Goal: Information Seeking & Learning: Learn about a topic

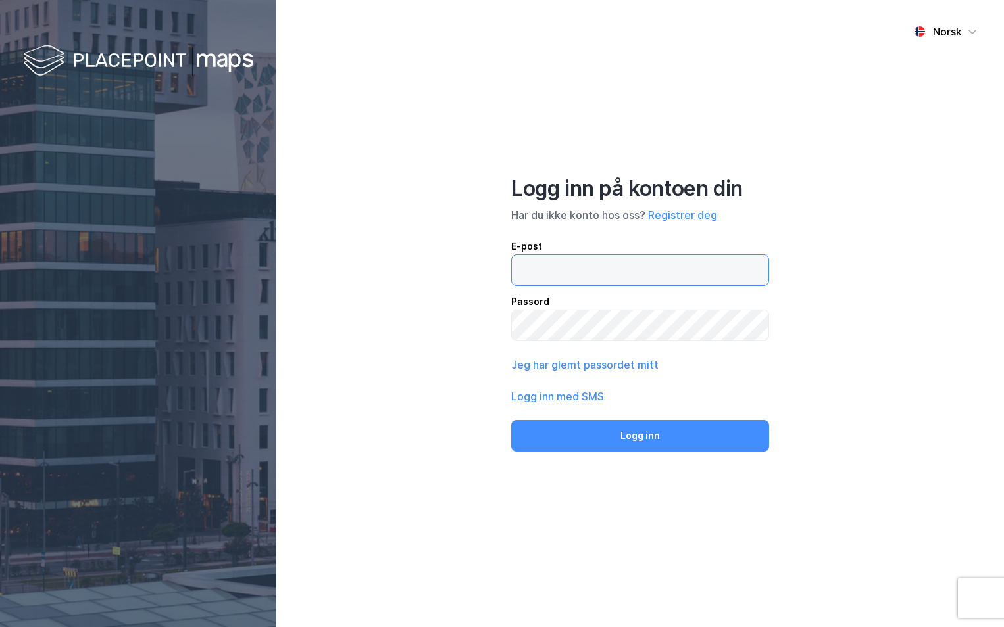
click at [588, 279] on input "email" at bounding box center [640, 270] width 256 height 30
type input "[PERSON_NAME][EMAIL_ADDRESS][DOMAIN_NAME]"
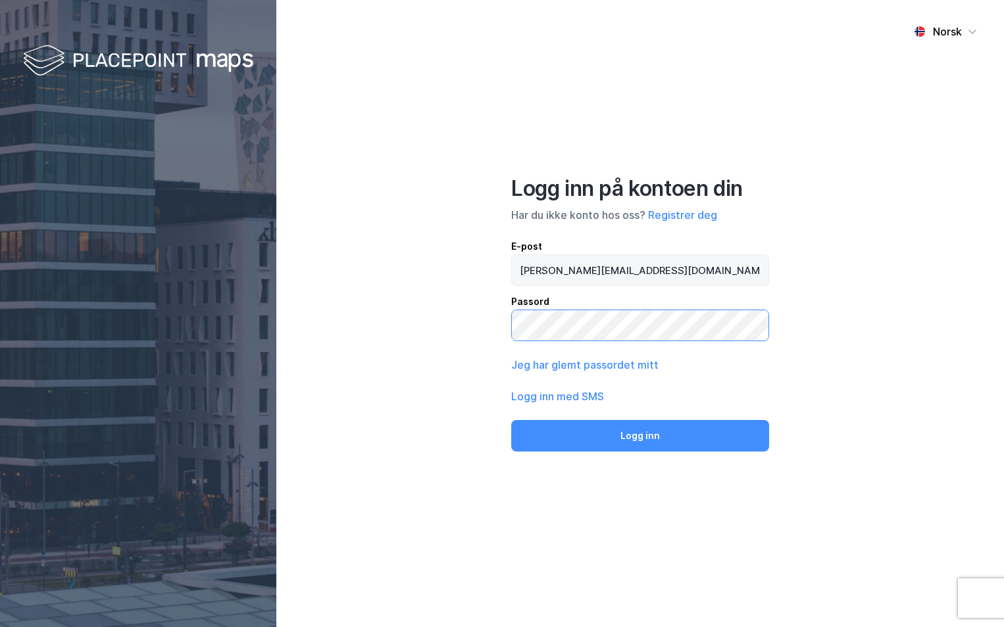
click at [511, 420] on button "Logg inn" at bounding box center [640, 436] width 258 height 32
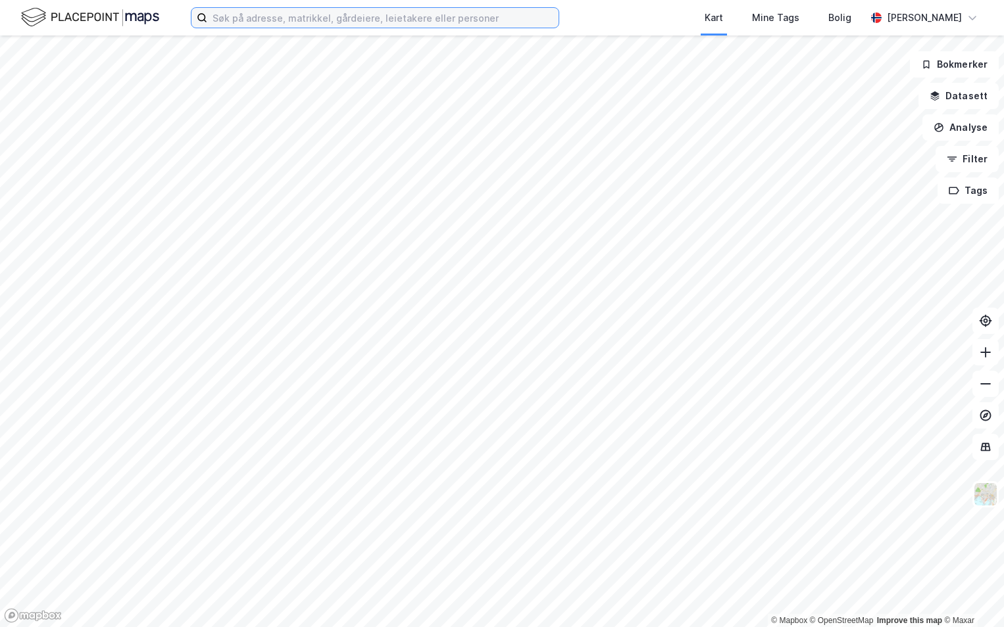
click at [426, 20] on input at bounding box center [382, 18] width 351 height 20
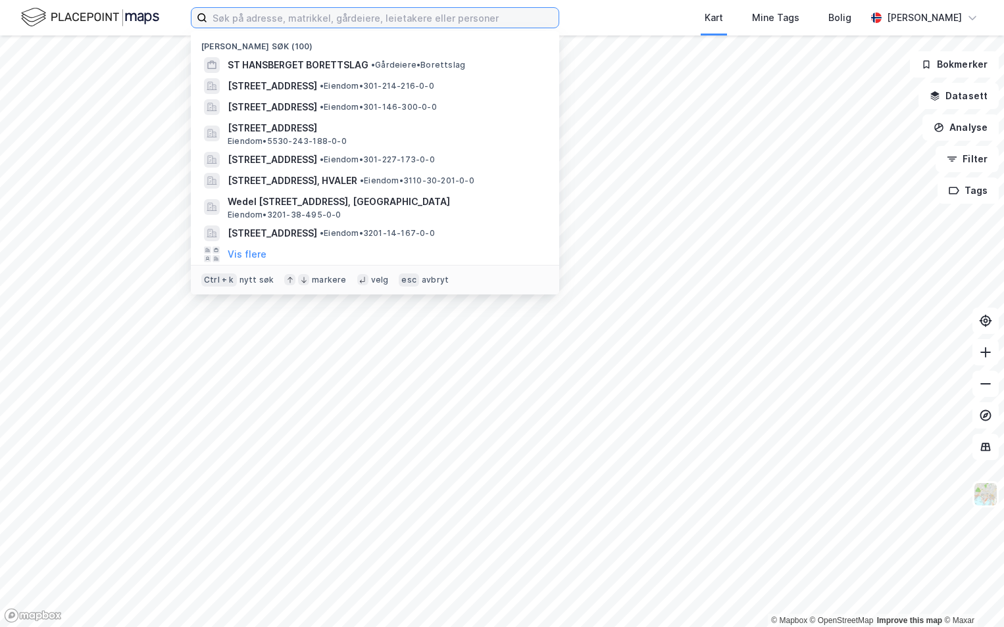
paste input "301-215/241/0/0"
type input "301-215/241/0/0"
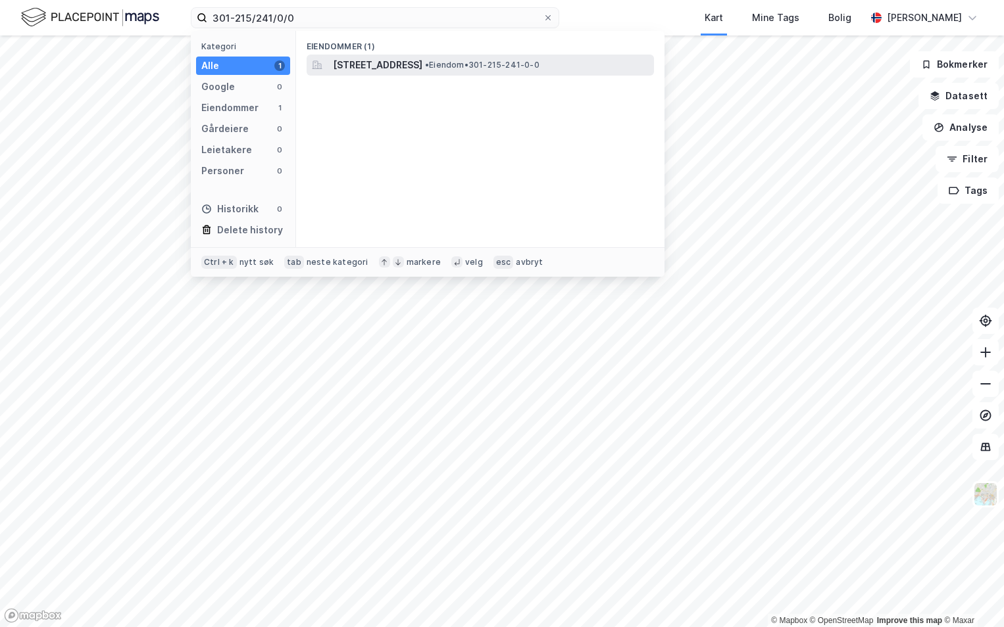
click at [420, 60] on span "[STREET_ADDRESS]" at bounding box center [377, 65] width 89 height 16
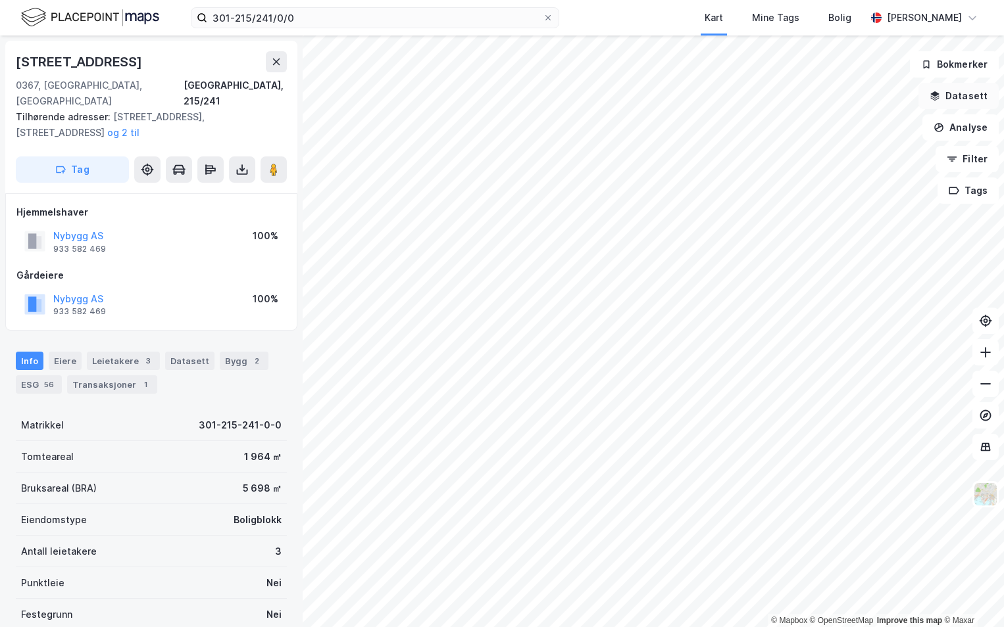
click at [962, 97] on button "Datasett" at bounding box center [958, 96] width 80 height 26
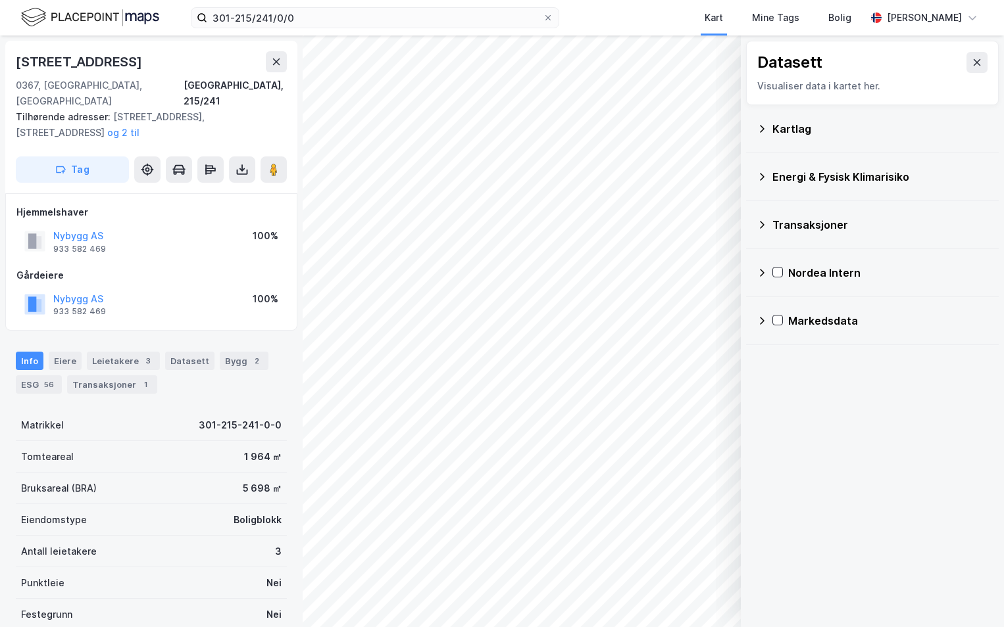
click at [766, 130] on icon at bounding box center [761, 129] width 11 height 11
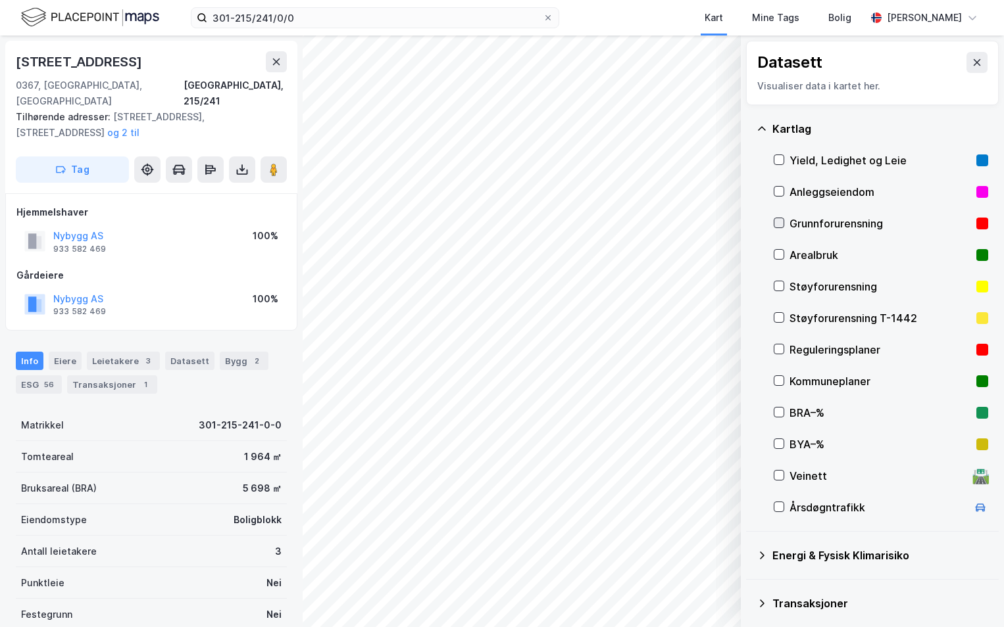
click at [781, 225] on icon at bounding box center [778, 222] width 9 height 9
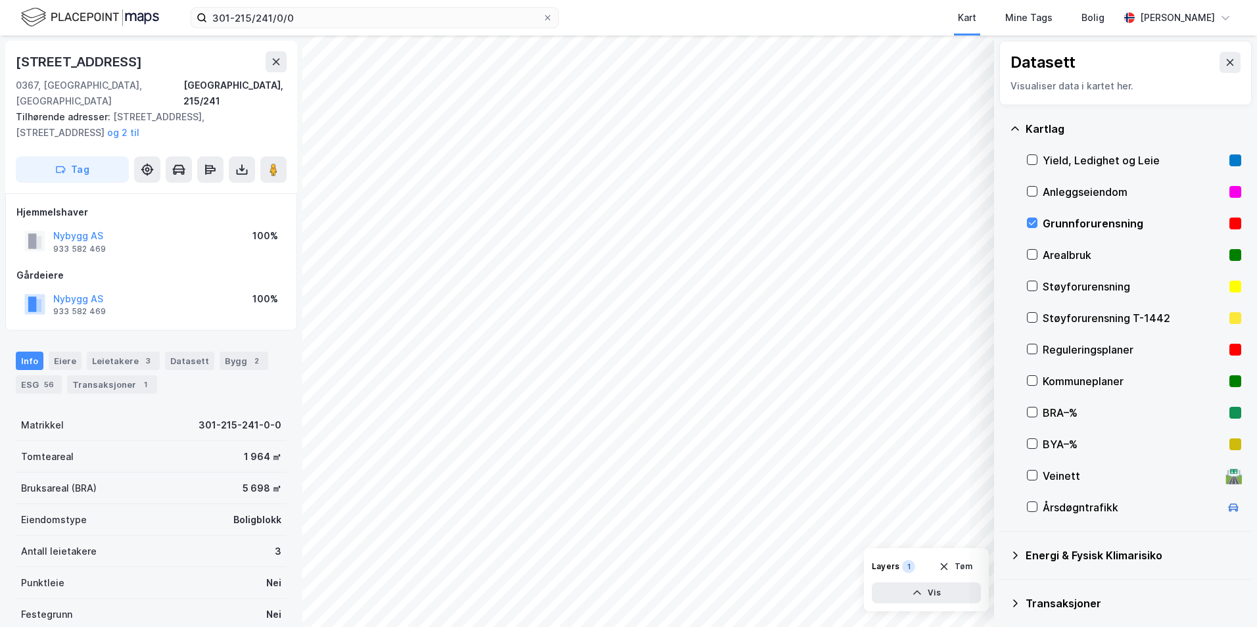
scroll to position [102, 0]
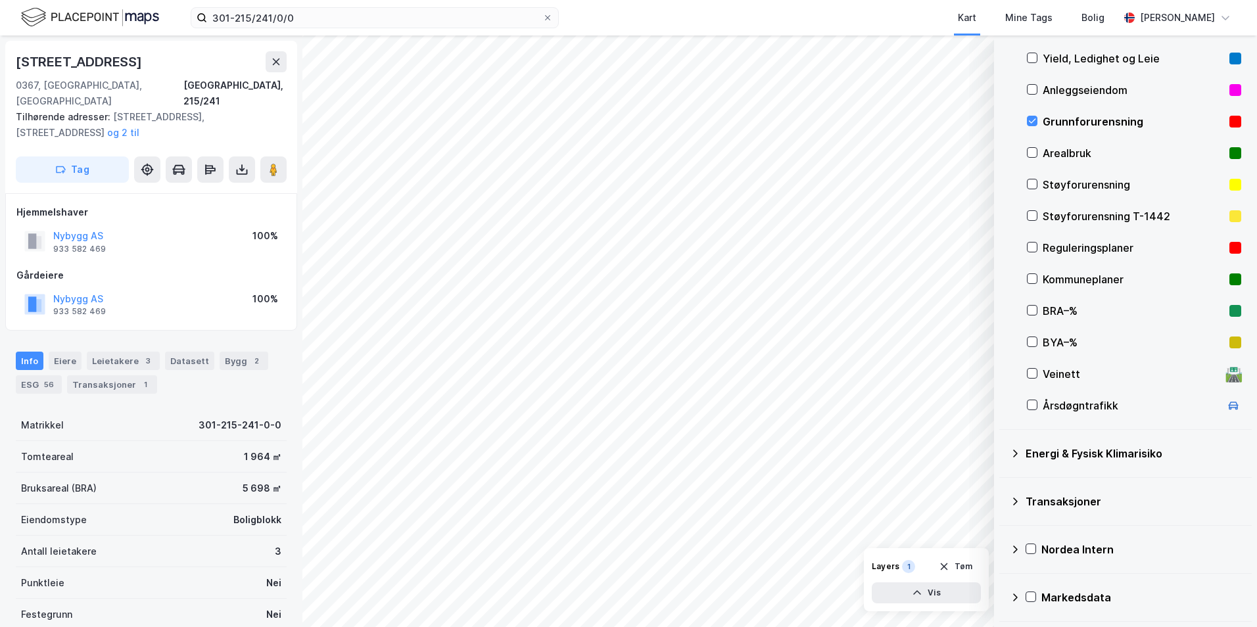
click at [1003, 450] on icon at bounding box center [1015, 454] width 11 height 11
click at [1003, 482] on div "Energimerking" at bounding box center [1134, 486] width 214 height 32
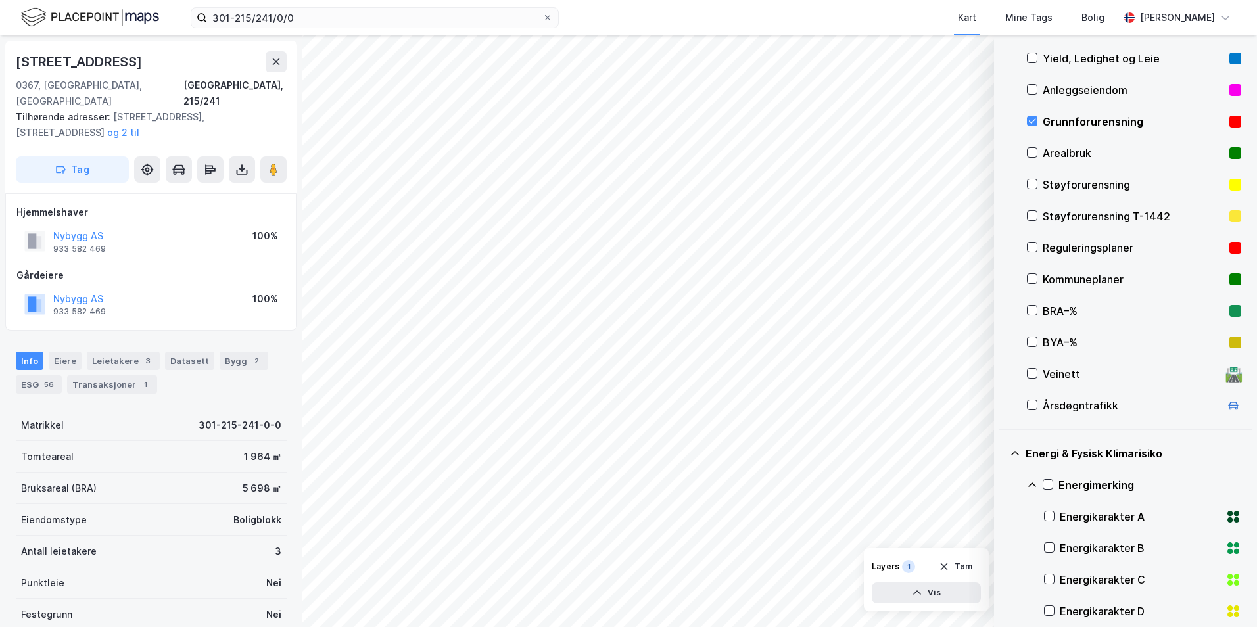
click at [1003, 484] on icon at bounding box center [1033, 485] width 8 height 5
click at [1003, 484] on icon at bounding box center [1048, 484] width 9 height 9
click at [1003, 482] on icon at bounding box center [1032, 485] width 11 height 11
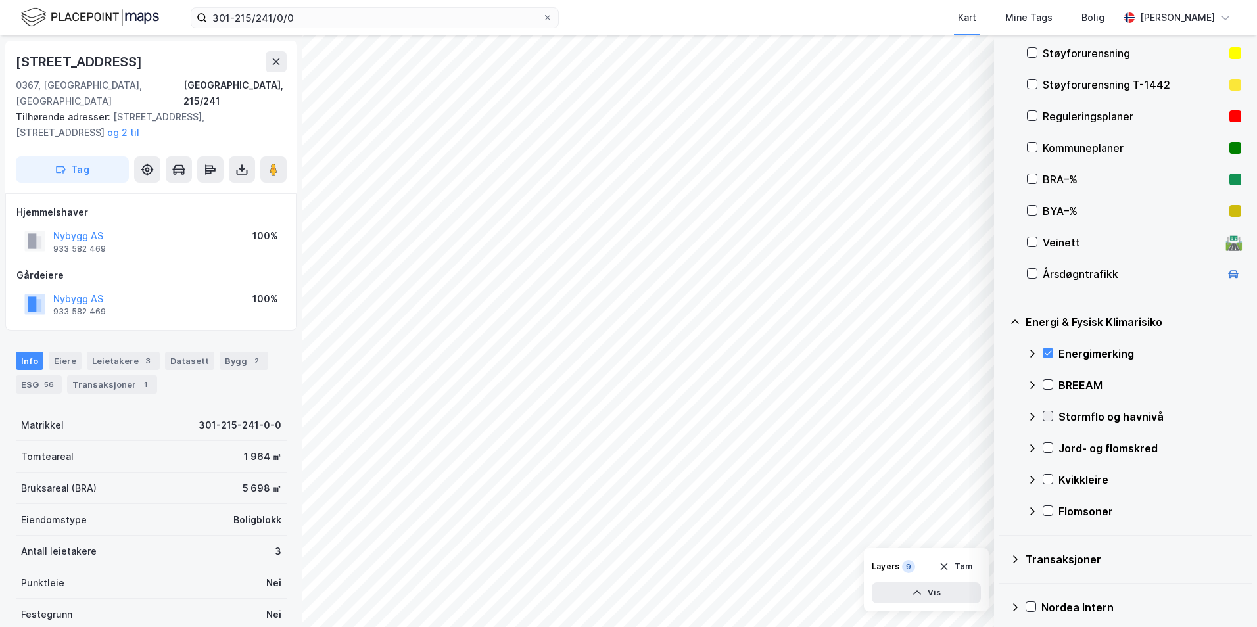
click at [1003, 418] on icon at bounding box center [1048, 416] width 9 height 9
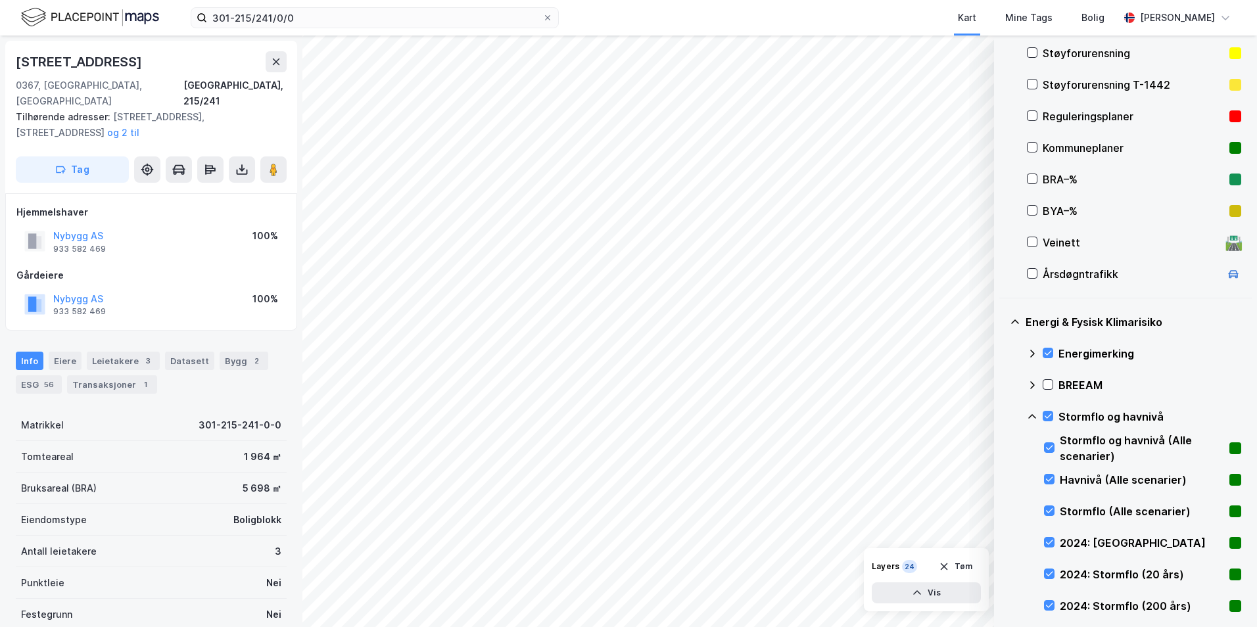
click at [1003, 420] on icon at bounding box center [1032, 417] width 11 height 11
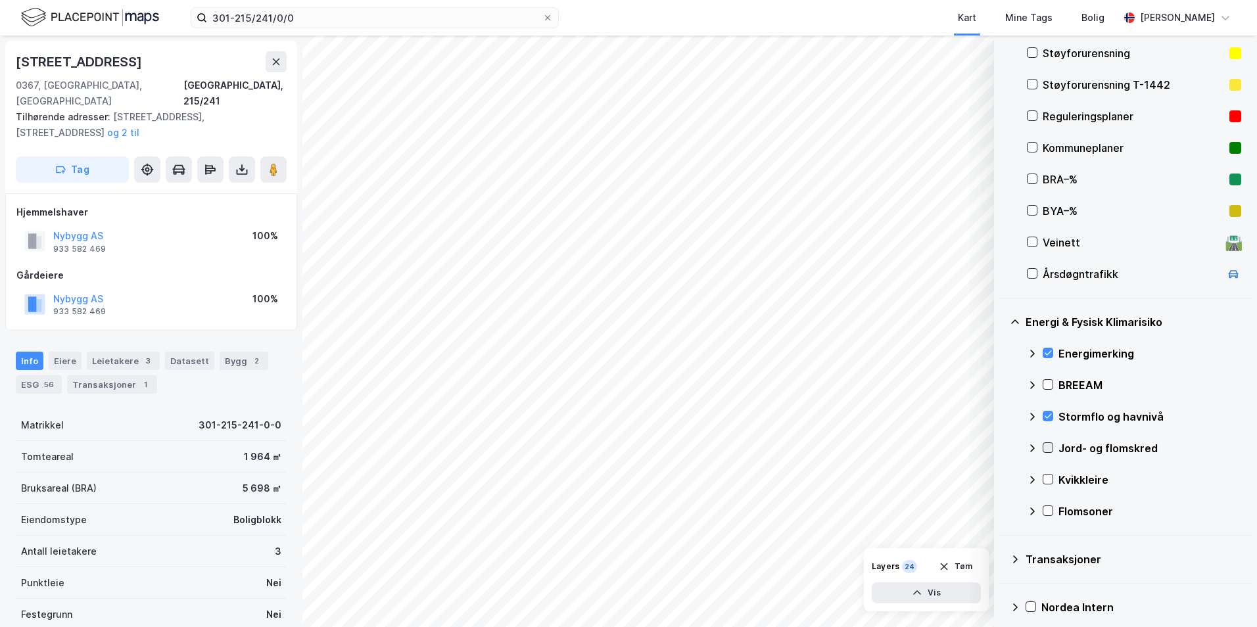
click at [1003, 449] on icon at bounding box center [1048, 447] width 9 height 9
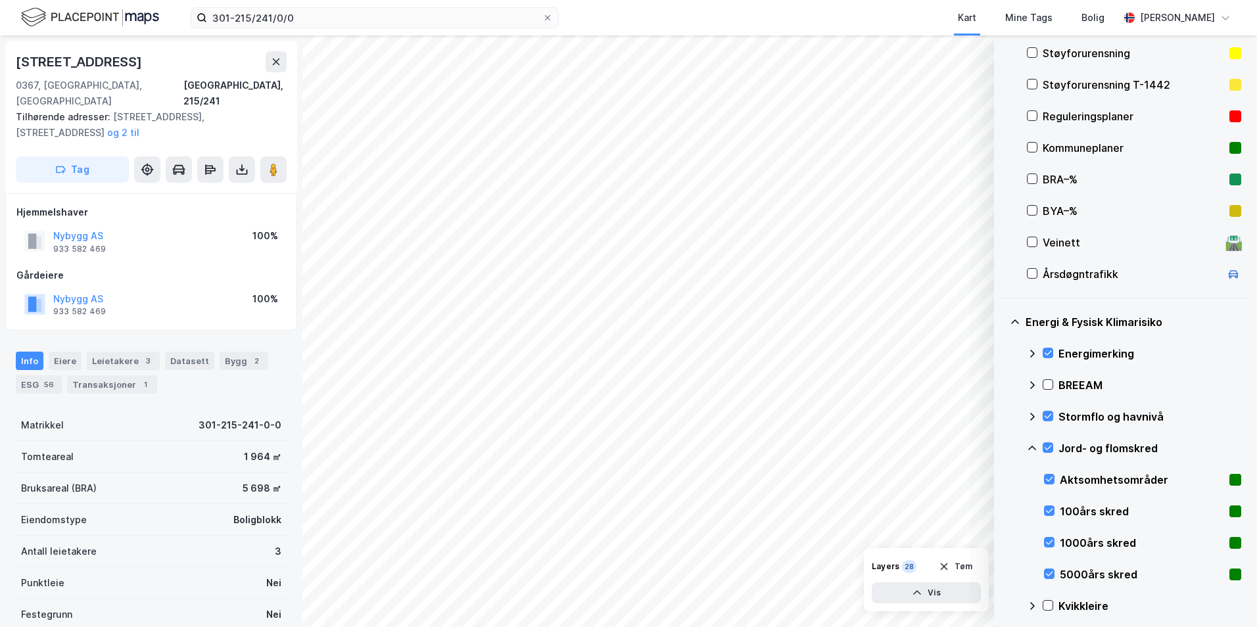
click at [1003, 448] on icon at bounding box center [1032, 448] width 11 height 11
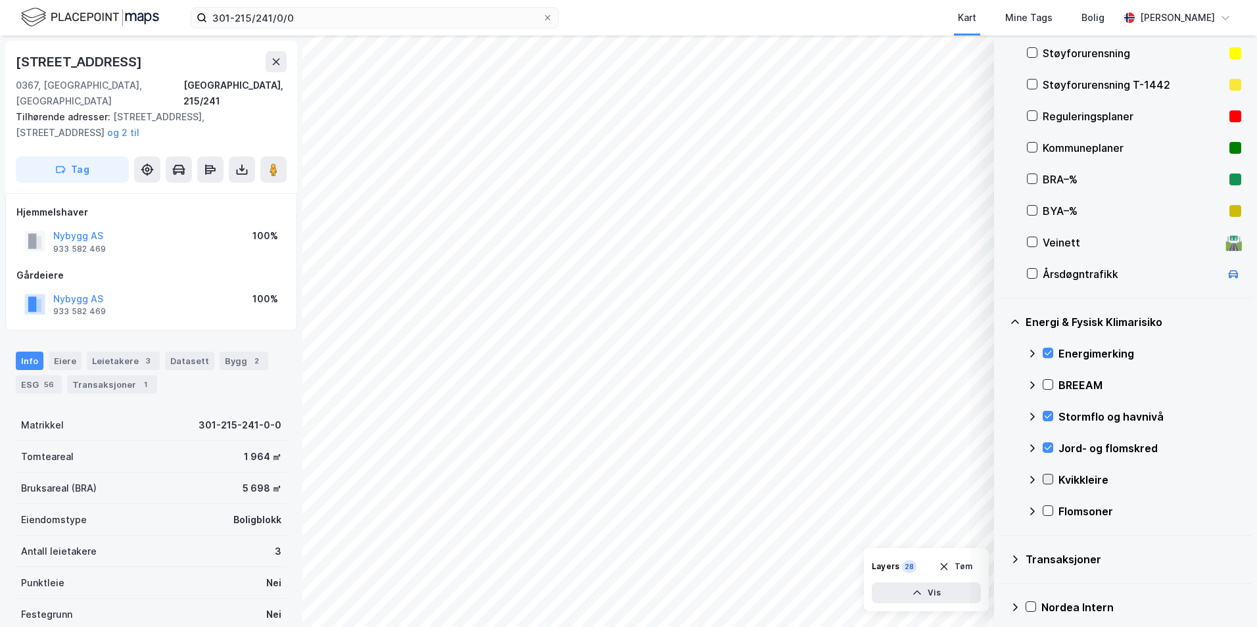
click at [1003, 479] on icon at bounding box center [1048, 479] width 9 height 9
click at [1003, 483] on icon at bounding box center [1032, 480] width 11 height 11
click at [1003, 510] on icon at bounding box center [1048, 510] width 9 height 9
click at [1003, 512] on icon at bounding box center [1033, 511] width 8 height 5
